Goal: Find specific page/section: Find specific page/section

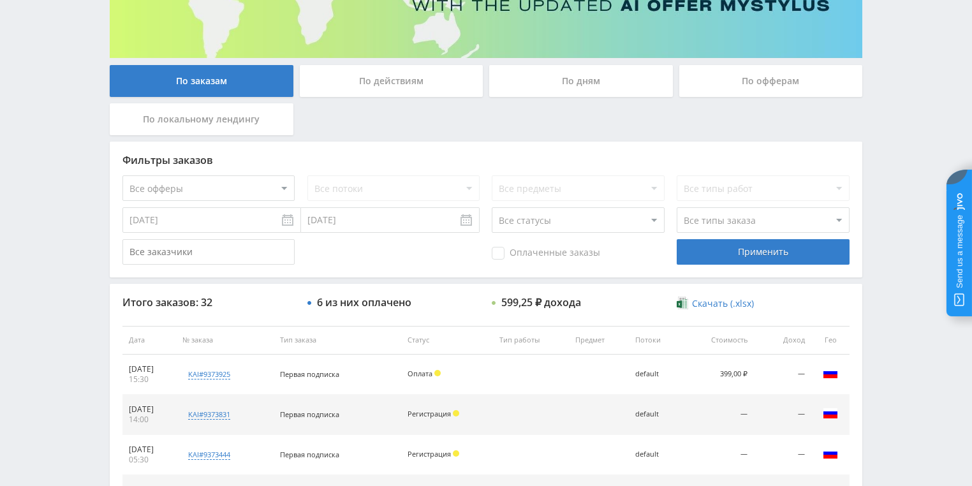
scroll to position [255, 0]
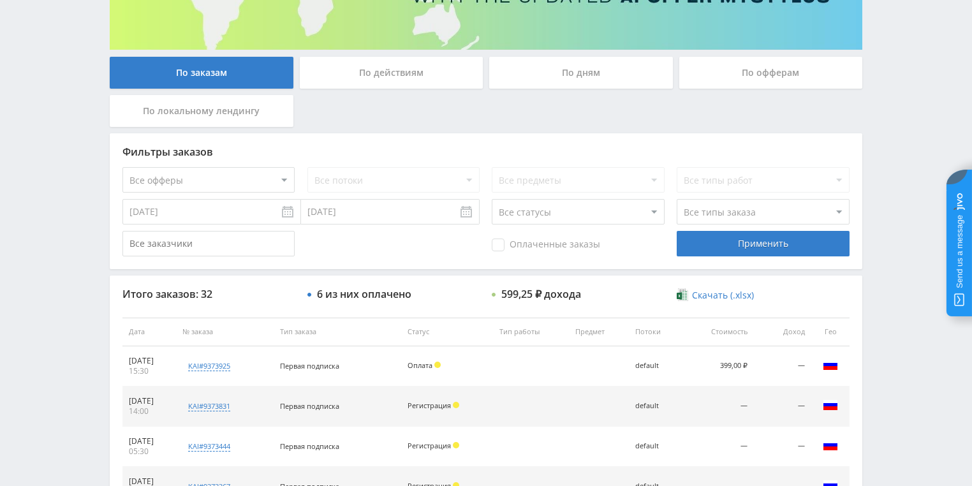
click at [401, 78] on div "По действиям" at bounding box center [392, 73] width 184 height 32
click at [0, 0] on input "По действиям" at bounding box center [0, 0] width 0 height 0
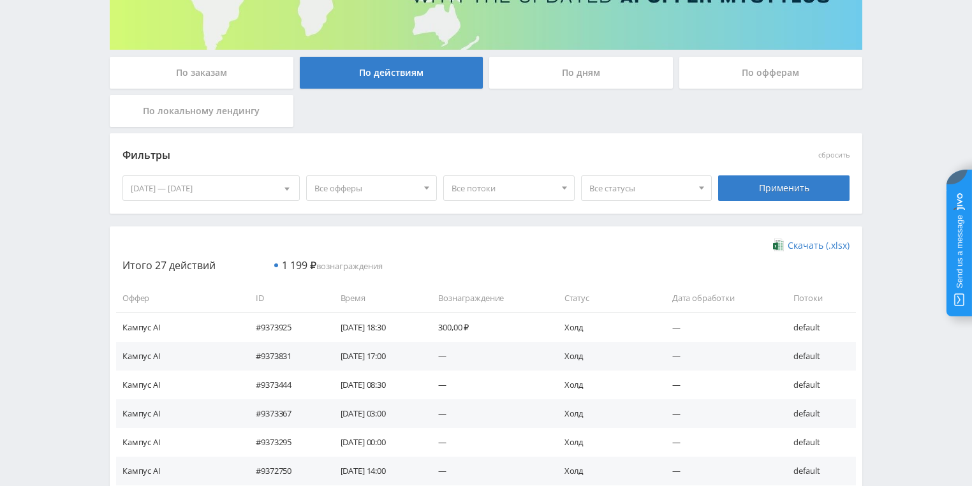
click at [574, 77] on div "По дням" at bounding box center [581, 73] width 184 height 32
click at [0, 0] on input "По дням" at bounding box center [0, 0] width 0 height 0
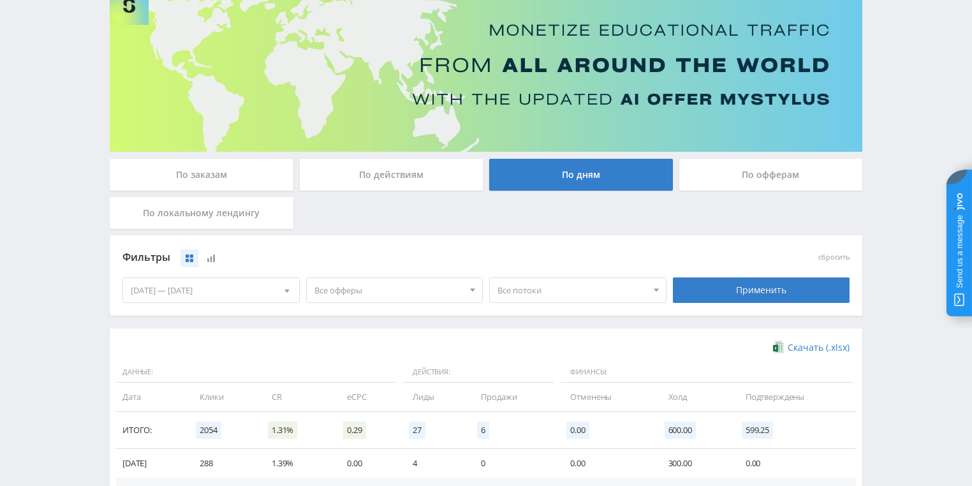
click at [745, 180] on div "По офферам" at bounding box center [772, 175] width 184 height 32
click at [0, 0] on input "По офферам" at bounding box center [0, 0] width 0 height 0
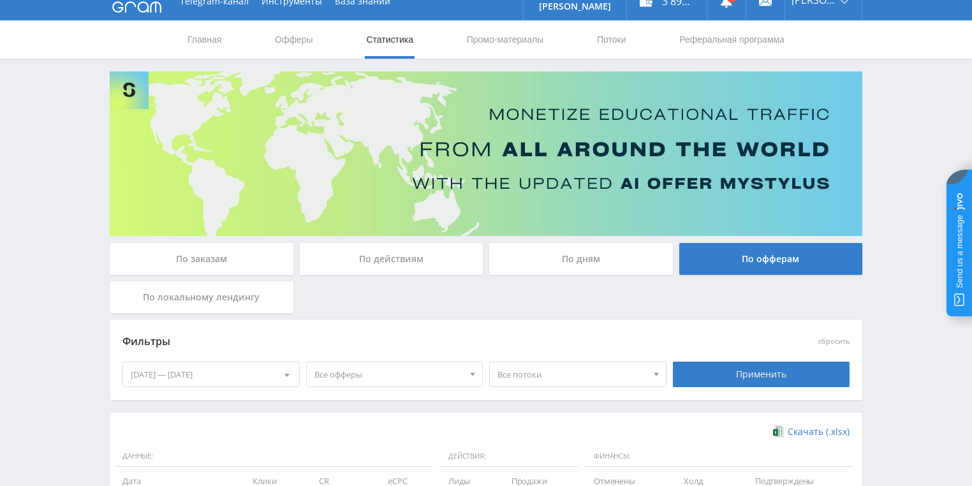
scroll to position [0, 0]
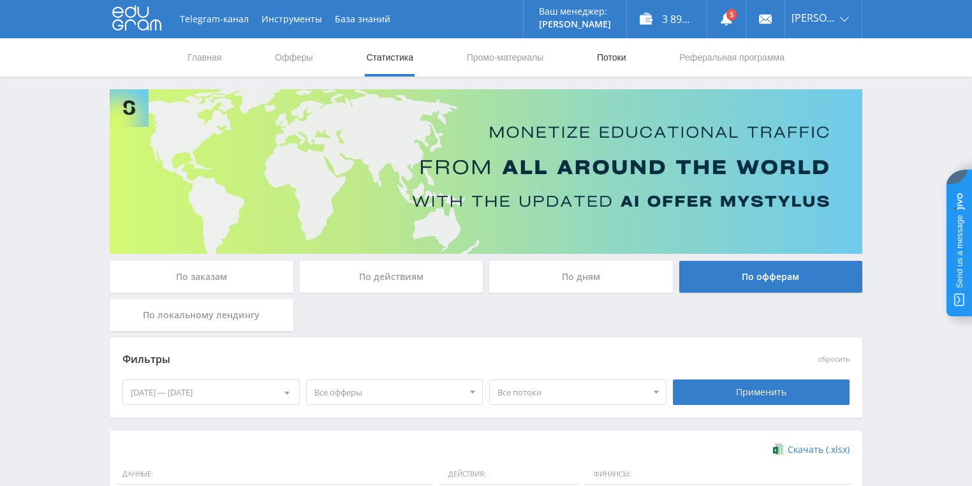
click at [608, 61] on link "Потоки" at bounding box center [612, 57] width 32 height 38
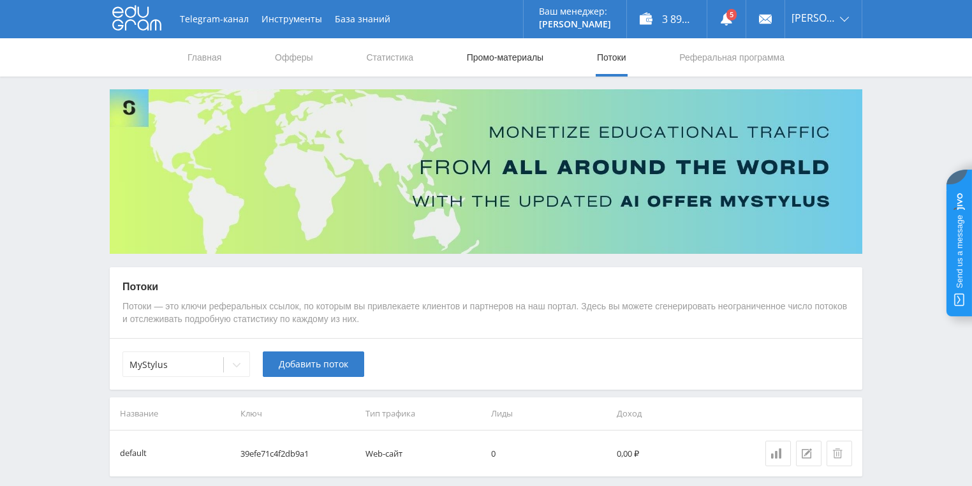
click at [516, 67] on link "Промо-материалы" at bounding box center [505, 57] width 79 height 38
select select "1"
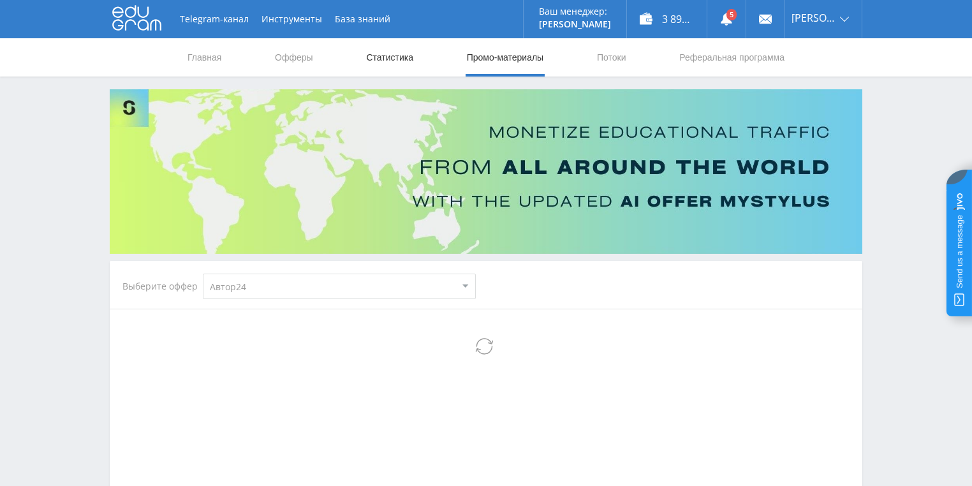
click at [394, 55] on link "Статистика" at bounding box center [390, 57] width 50 height 38
